Goal: Navigation & Orientation: Find specific page/section

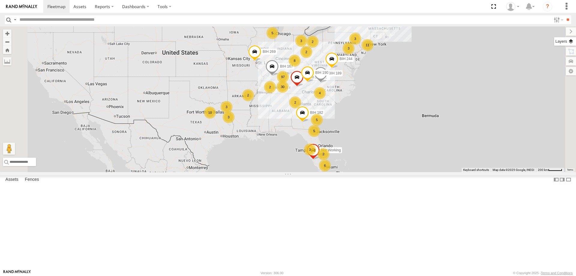
click at [572, 42] on label at bounding box center [565, 41] width 22 height 8
click at [0, 0] on div "Overlays" at bounding box center [0, 0] width 0 height 0
click at [0, 0] on span "Basemaps" at bounding box center [0, 0] width 0 height 0
click at [0, 0] on span "Satellite + Roadmap" at bounding box center [0, 0] width 0 height 0
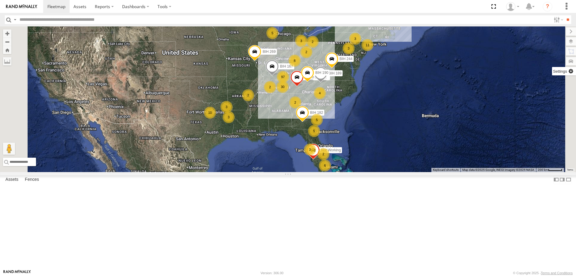
click at [552, 71] on label at bounding box center [564, 71] width 24 height 8
click at [0, 0] on span "Show Mouse Coordinates" at bounding box center [0, 0] width 0 height 0
click at [556, 32] on label at bounding box center [566, 31] width 20 height 8
click at [260, 7] on section at bounding box center [308, 6] width 531 height 13
click at [261, 7] on section at bounding box center [308, 6] width 531 height 13
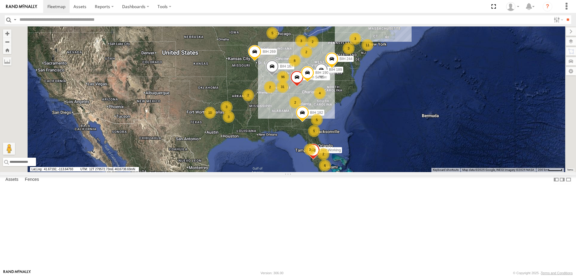
click at [280, 11] on section at bounding box center [308, 6] width 531 height 13
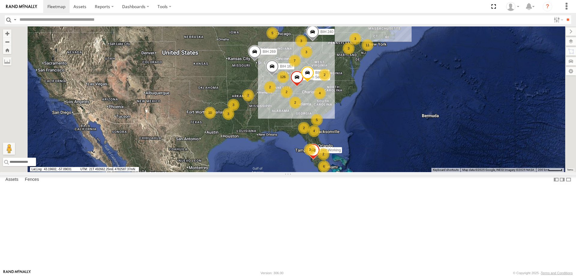
click at [319, 7] on section at bounding box center [308, 6] width 531 height 13
click at [315, 7] on section at bounding box center [308, 6] width 531 height 13
click at [333, 2] on section at bounding box center [308, 6] width 531 height 13
click at [329, 7] on section at bounding box center [308, 6] width 531 height 13
click at [308, 4] on section at bounding box center [308, 6] width 531 height 13
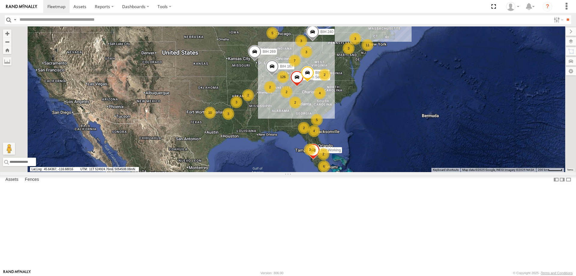
click at [65, 19] on input "text" at bounding box center [284, 19] width 534 height 9
type input "*******"
